Goal: Information Seeking & Learning: Learn about a topic

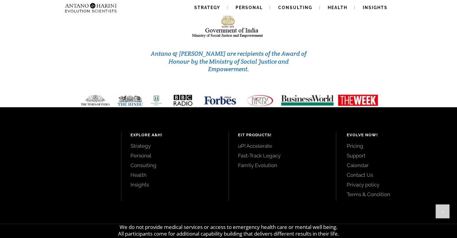
scroll to position [2599, 0]
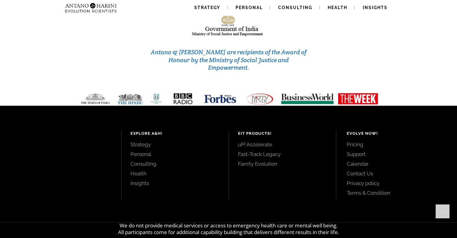
click at [253, 141] on link "uP! Accelerate" at bounding box center [282, 144] width 89 height 7
click at [258, 150] on link "Fast-Track Legacy" at bounding box center [282, 153] width 89 height 7
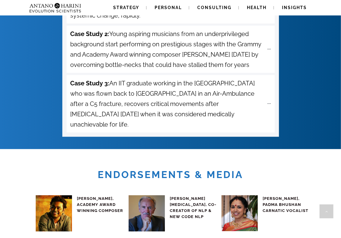
scroll to position [2610, 0]
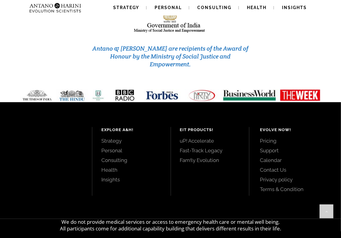
drag, startPoint x: 99, startPoint y: 220, endPoint x: 137, endPoint y: 222, distance: 38.1
copy p "Antano & [PERSON_NAME]"
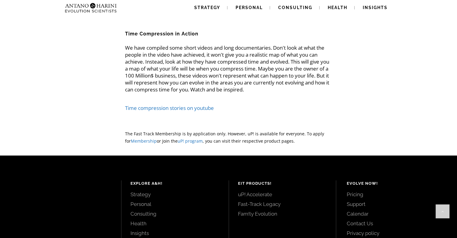
scroll to position [1409, 0]
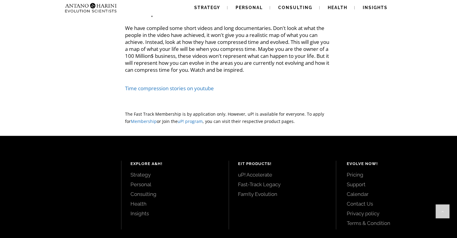
click at [180, 85] on link "Time compression stories on youtube" at bounding box center [169, 88] width 89 height 7
